Goal: Transaction & Acquisition: Purchase product/service

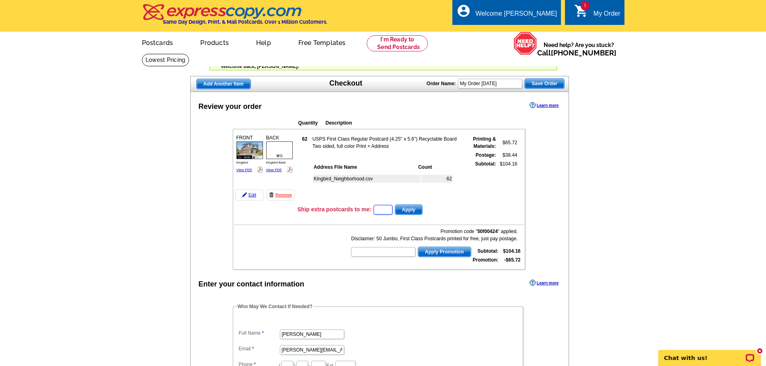
click at [378, 211] on input "text" at bounding box center [382, 210] width 19 height 10
type input "1"
click at [419, 212] on span "Apply" at bounding box center [408, 210] width 27 height 10
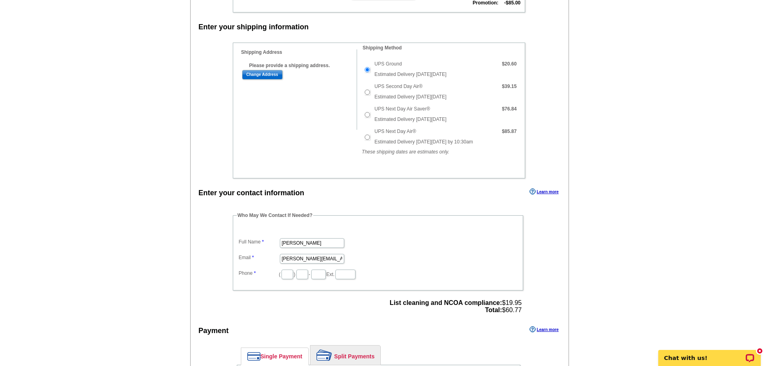
scroll to position [321, 0]
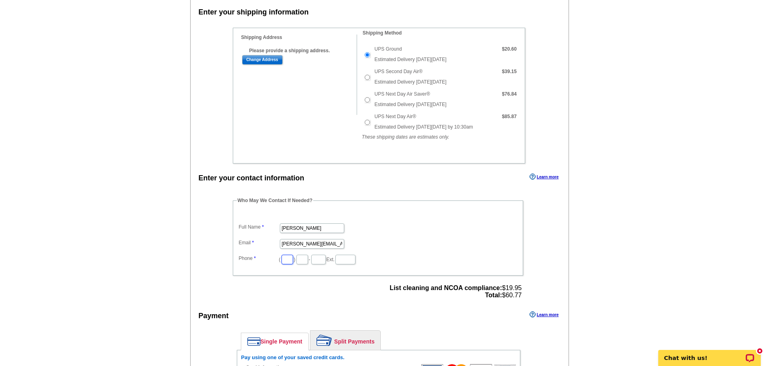
click at [288, 264] on input "text" at bounding box center [287, 260] width 12 height 10
type input "360"
click at [308, 259] on input "text" at bounding box center [302, 260] width 12 height 10
type input "513"
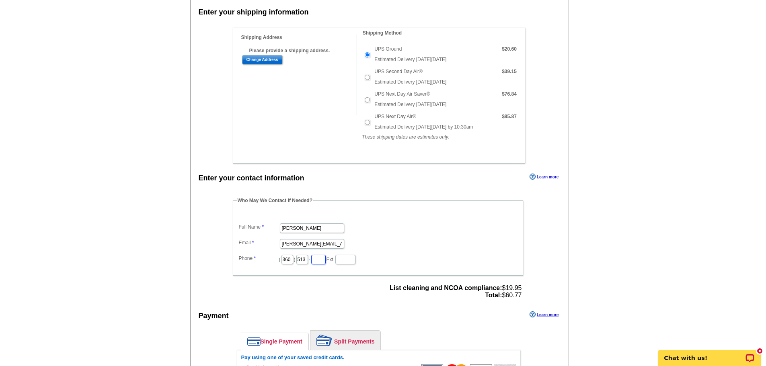
click at [326, 262] on input "text" at bounding box center [318, 260] width 14 height 10
type input "5911"
click at [420, 248] on dd "[PERSON_NAME][EMAIL_ADDRESS][DOMAIN_NAME]" at bounding box center [378, 243] width 282 height 12
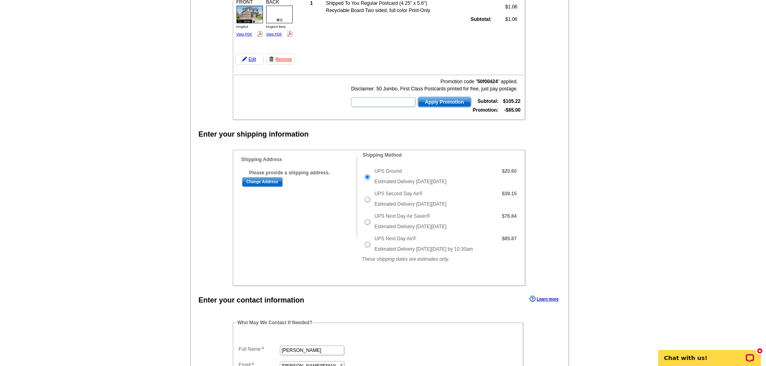
scroll to position [214, 0]
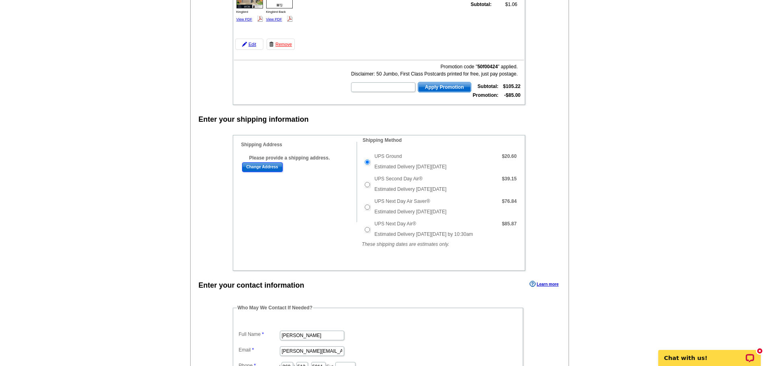
click at [264, 168] on input "Change Address" at bounding box center [262, 167] width 41 height 10
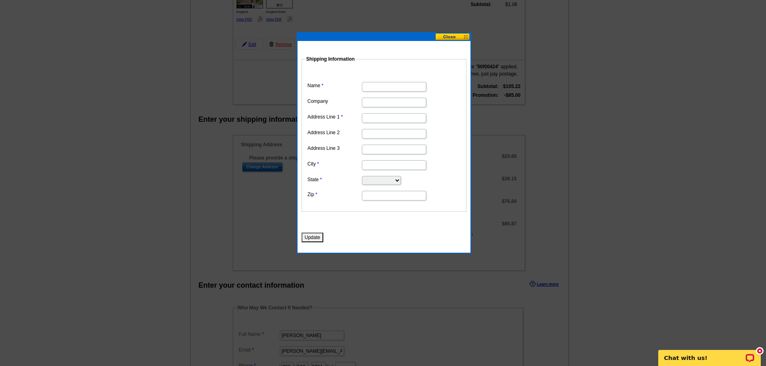
click at [377, 80] on dd at bounding box center [383, 86] width 157 height 12
click at [376, 85] on input "Name" at bounding box center [394, 87] width 64 height 10
type input "[PERSON_NAME]"
click at [369, 115] on input "Address Line 1" at bounding box center [394, 118] width 64 height 10
type input "[STREET_ADDRESS]"
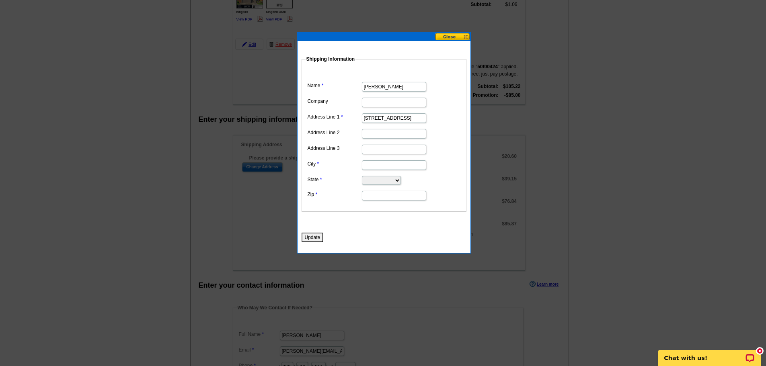
click at [376, 169] on input "City" at bounding box center [394, 165] width 64 height 10
type input "Camas"
click at [379, 179] on select "[US_STATE] [US_STATE] [US_STATE] [US_STATE] [US_STATE] [US_STATE] [US_STATE] [U…" at bounding box center [381, 180] width 39 height 9
select select "WA"
click at [362, 176] on select "[US_STATE] [US_STATE] [US_STATE] [US_STATE] [US_STATE] [US_STATE] [US_STATE] [U…" at bounding box center [381, 180] width 39 height 9
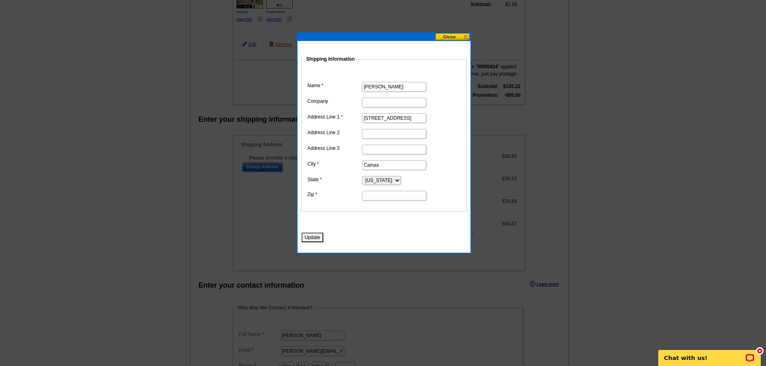
click at [392, 197] on input "Zip" at bounding box center [394, 196] width 64 height 10
type input "98607"
click at [351, 203] on fieldset "Shipping Information Name [PERSON_NAME] Company Address Line 1 [STREET_ADDRESS]…" at bounding box center [383, 133] width 165 height 156
click at [319, 239] on button "Update" at bounding box center [312, 238] width 22 height 10
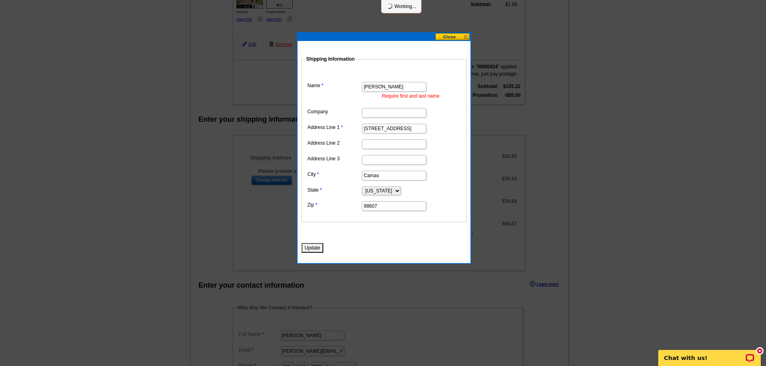
click at [391, 88] on input "[PERSON_NAME]" at bounding box center [394, 87] width 64 height 10
type input "[PERSON_NAME]"
click at [316, 247] on button "Update" at bounding box center [312, 248] width 22 height 10
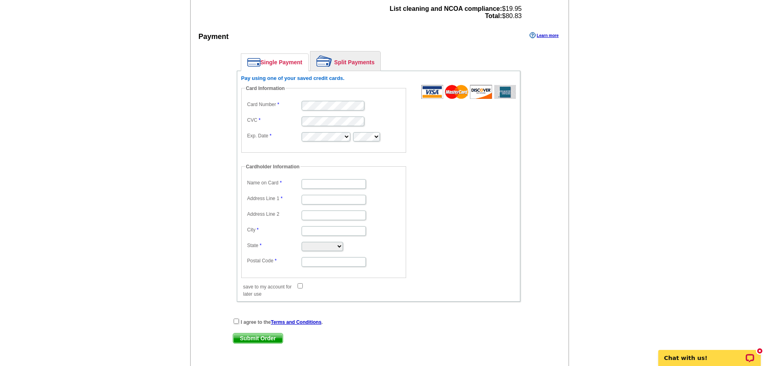
scroll to position [643, 0]
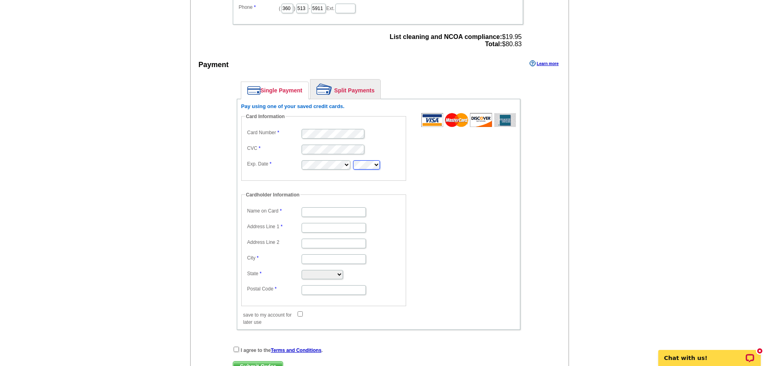
type input "[PERSON_NAME]"
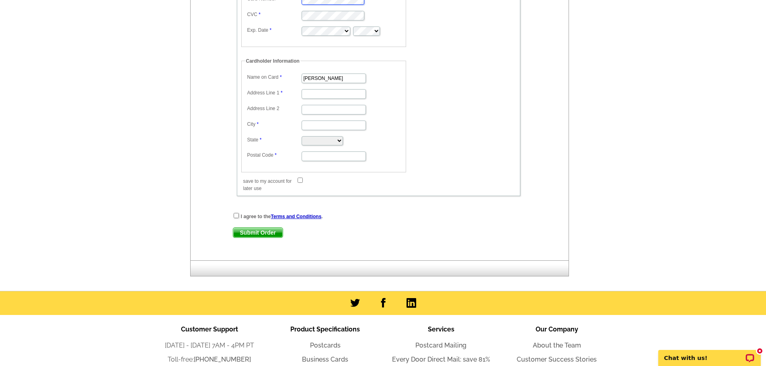
scroll to position [750, 0]
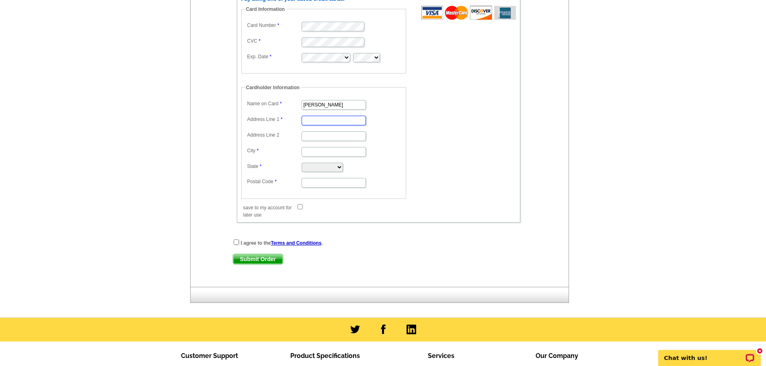
click at [327, 122] on input "Address Line 1" at bounding box center [333, 121] width 64 height 10
type input "[STREET_ADDRESS]"
type input "Camas"
select select "WA"
type input "98607"
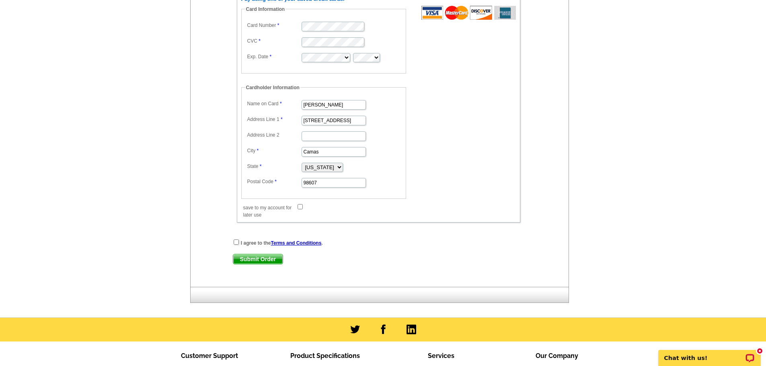
click at [298, 208] on input "save to my account for later use" at bounding box center [299, 206] width 5 height 5
checkbox input "true"
click at [238, 242] on input "checkbox" at bounding box center [235, 242] width 5 height 5
checkbox input "true"
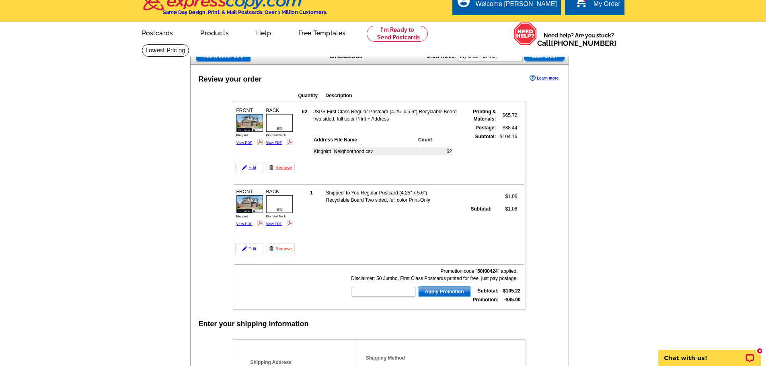
scroll to position [0, 0]
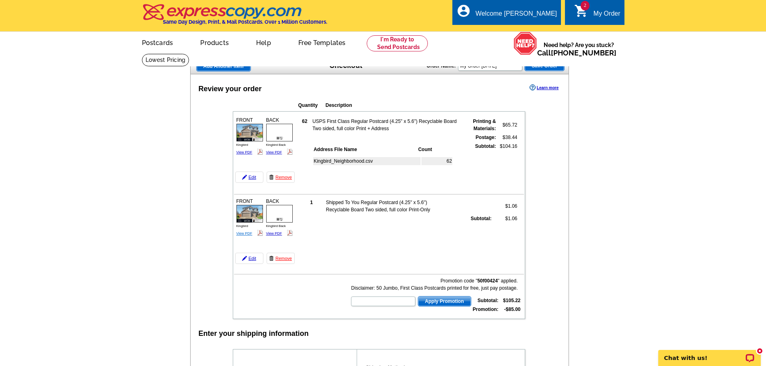
click at [245, 154] on link "View PDF" at bounding box center [244, 152] width 16 height 4
click at [277, 151] on link "View PDF" at bounding box center [274, 152] width 16 height 4
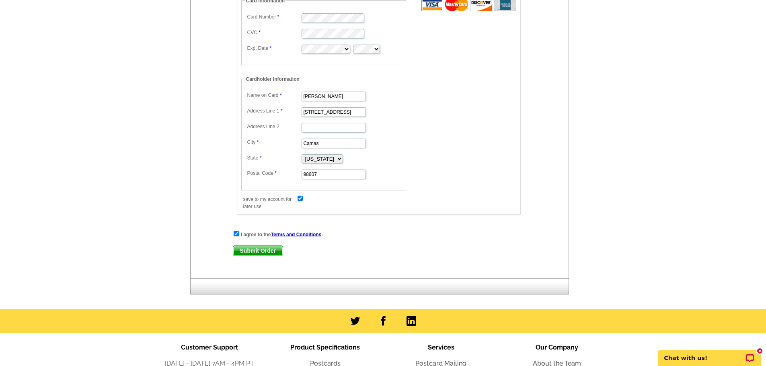
scroll to position [857, 0]
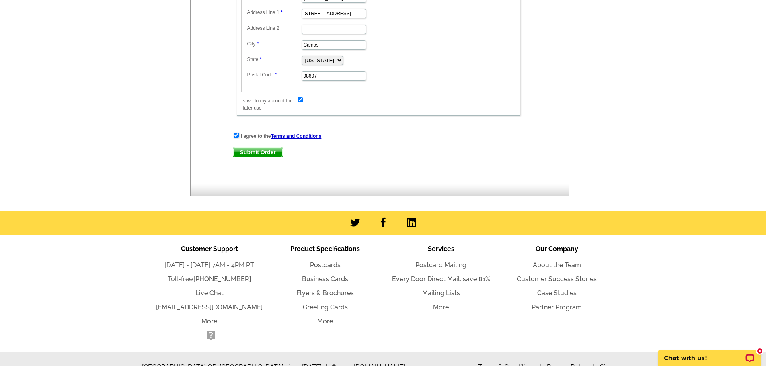
click at [255, 156] on span "Submit Order" at bounding box center [257, 152] width 49 height 10
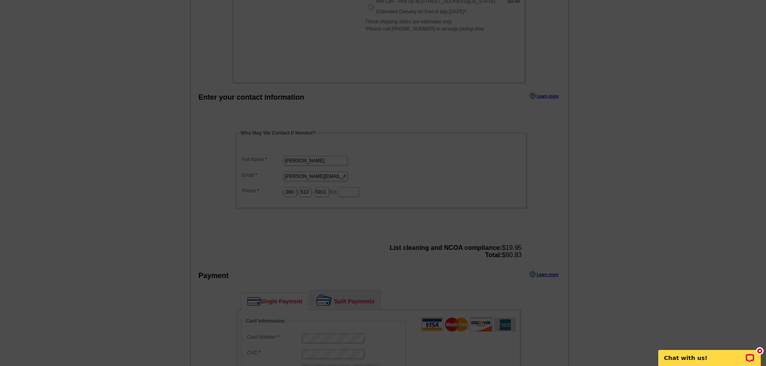
scroll to position [794, 0]
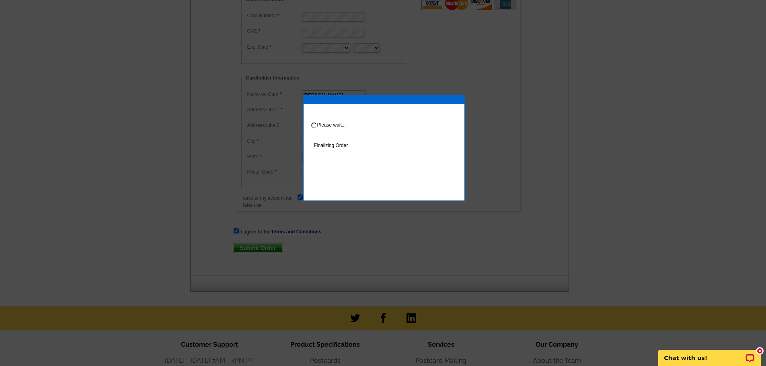
drag, startPoint x: 520, startPoint y: 170, endPoint x: 644, endPoint y: 148, distance: 126.1
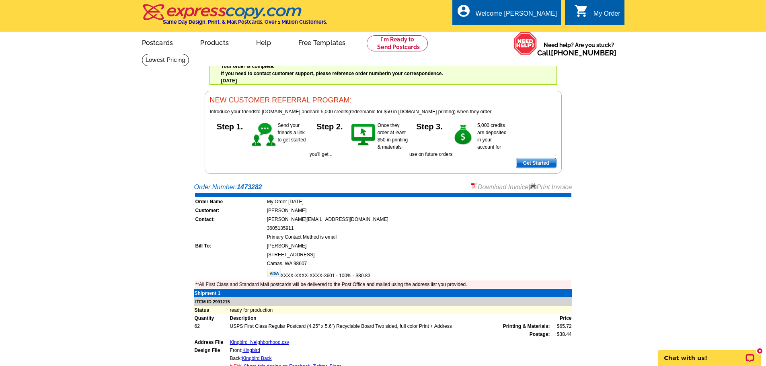
drag, startPoint x: 213, startPoint y: 66, endPoint x: 405, endPoint y: 203, distance: 236.2
click at [565, 188] on link "Print Invoice" at bounding box center [551, 187] width 42 height 7
click at [676, 151] on div "Welcome back [PERSON_NAME] My Account Logout local_phone Same Day Design, Print…" at bounding box center [383, 87] width 766 height 174
